Goal: Check status: Check status

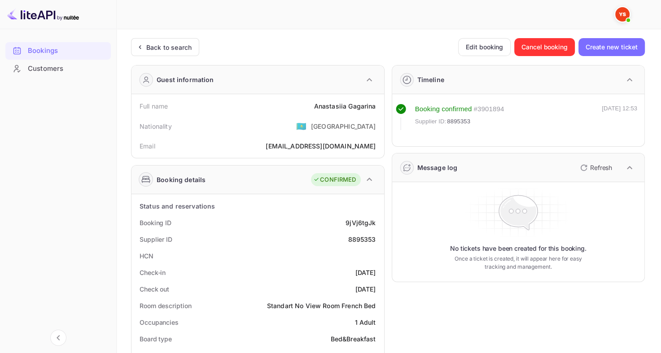
click at [162, 54] on div "Back to search" at bounding box center [165, 47] width 68 height 18
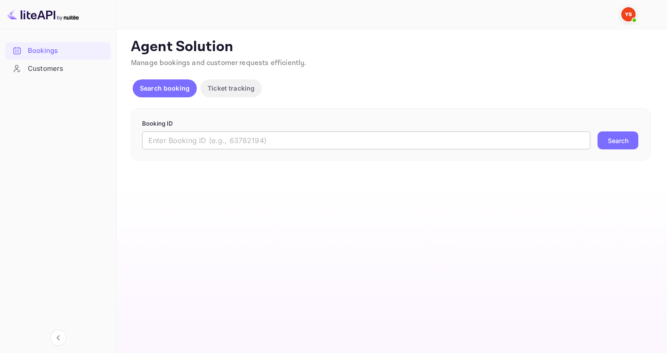
click at [221, 137] on input "text" at bounding box center [366, 140] width 448 height 18
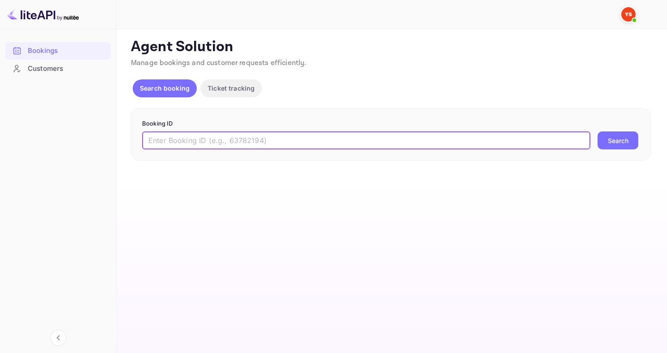
paste input "9735275"
type input "9735275"
click at [598, 131] on button "Search" at bounding box center [618, 140] width 41 height 18
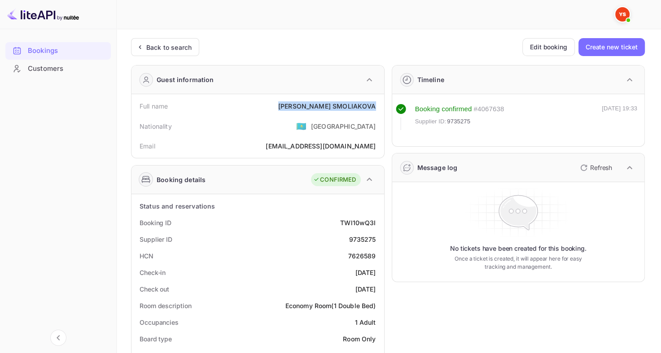
drag, startPoint x: 286, startPoint y: 104, endPoint x: 374, endPoint y: 103, distance: 87.9
click at [374, 103] on div "Full name [PERSON_NAME]" at bounding box center [257, 106] width 245 height 17
copy div "[PERSON_NAME]"
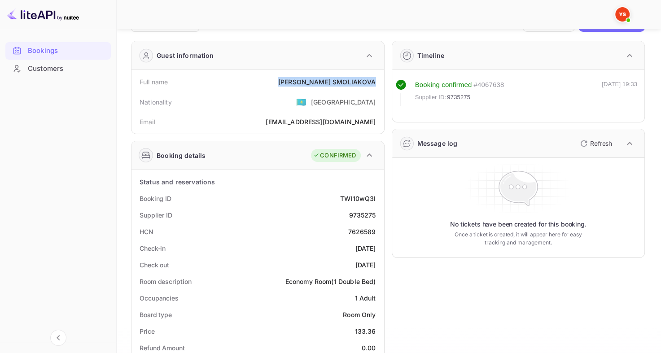
scroll to position [45, 0]
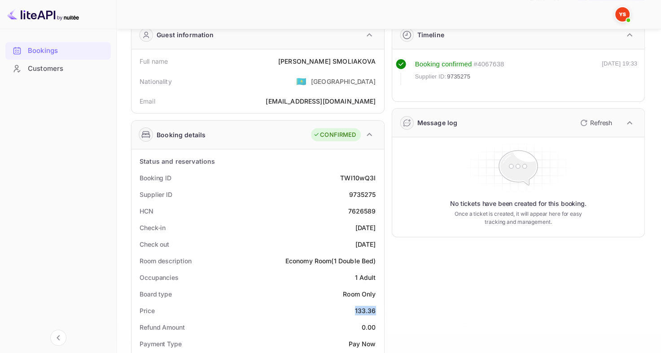
drag, startPoint x: 352, startPoint y: 316, endPoint x: 376, endPoint y: 309, distance: 25.3
click at [376, 309] on div "Price 133.36" at bounding box center [257, 310] width 245 height 17
copy div "133.36"
